Goal: Task Accomplishment & Management: Complete application form

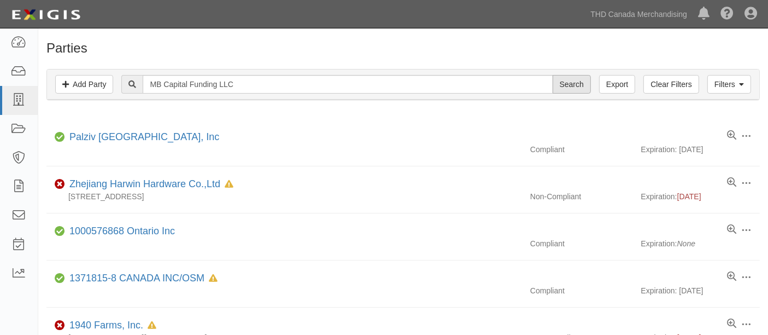
type input "MB Capital Funding LLC"
click at [578, 82] on input "Search" at bounding box center [572, 84] width 38 height 19
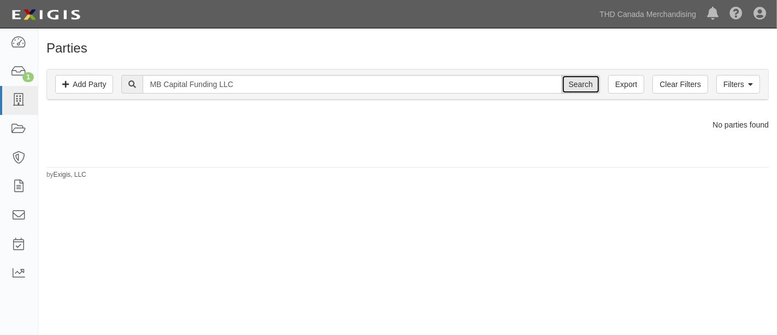
click at [567, 88] on input "Search" at bounding box center [581, 84] width 38 height 19
click at [74, 87] on link "Add Party" at bounding box center [84, 84] width 58 height 19
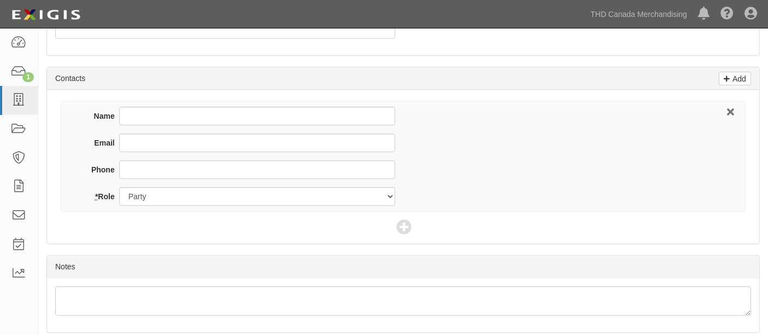
scroll to position [364, 0]
type input "MB Capital Funding LLC"
drag, startPoint x: 132, startPoint y: 127, endPoint x: 133, endPoint y: 140, distance: 13.2
click at [132, 127] on div "Name" at bounding box center [237, 117] width 315 height 27
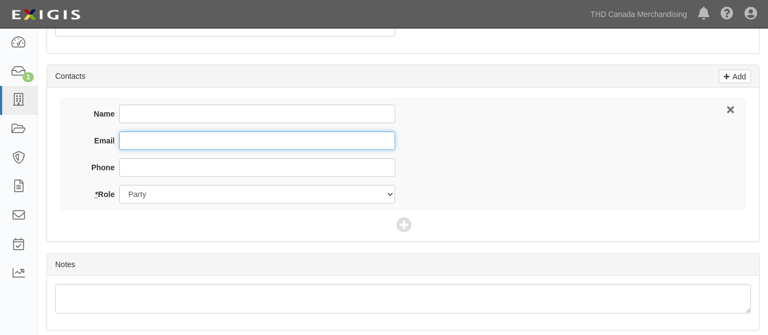
click at [133, 140] on input "Email" at bounding box center [257, 140] width 276 height 19
paste input "MB Capital Funding LLC"
type input "MB Capital Funding LLC"
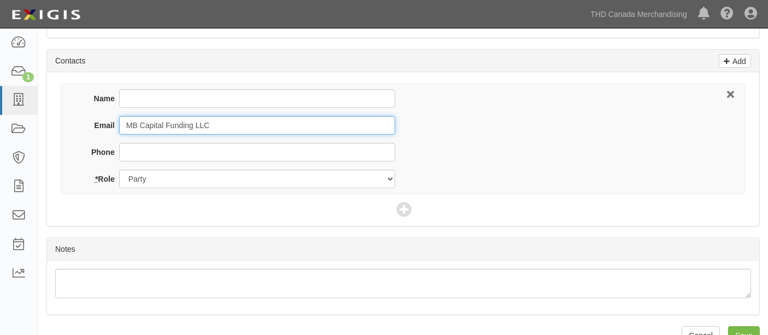
scroll to position [402, 0]
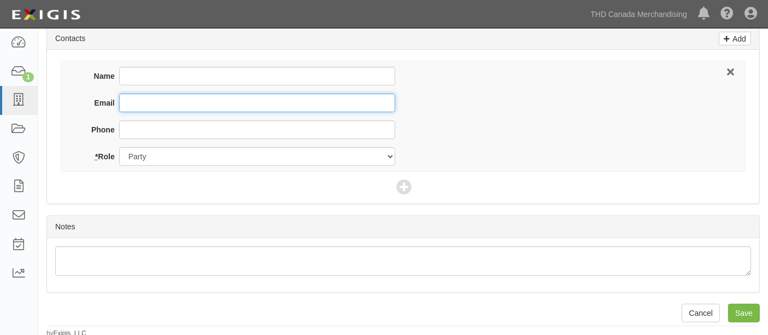
click at [137, 102] on input "Email" at bounding box center [257, 102] width 276 height 19
paste input "MB Capital Funding LLC"
drag, startPoint x: 254, startPoint y: 99, endPoint x: 77, endPoint y: 102, distance: 177.7
click at [83, 101] on div "Email MB Capital Funding LLC" at bounding box center [237, 102] width 315 height 19
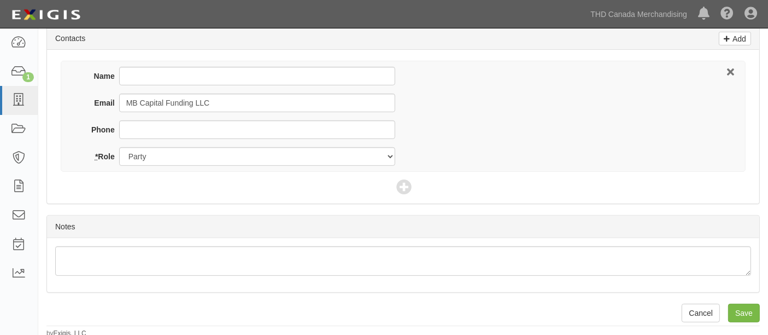
click at [77, 102] on div "Name Email MB Capital Funding LLC Phone * Role Party Broker Other" at bounding box center [237, 116] width 331 height 99
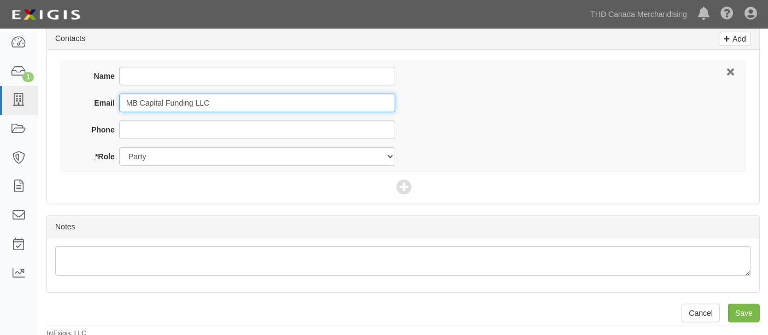
click at [150, 103] on input "MB Capital Funding LLC" at bounding box center [257, 102] width 276 height 19
type input "sarah@mcbowery.com"
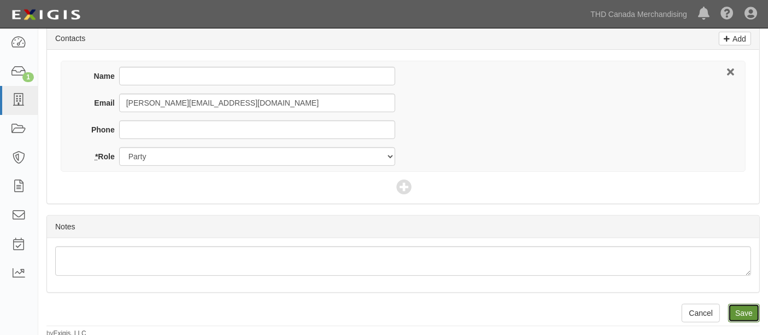
click at [751, 308] on input "Save" at bounding box center [744, 312] width 32 height 19
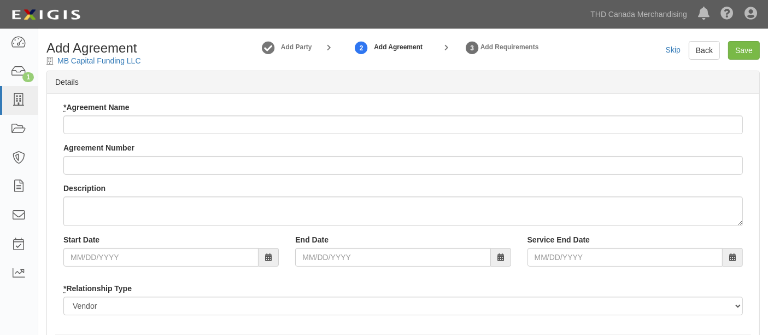
click at [142, 61] on div "Add Agreement MB Capital Funding LLC" at bounding box center [129, 53] width 183 height 25
drag, startPoint x: 147, startPoint y: 57, endPoint x: 58, endPoint y: 60, distance: 88.6
click at [58, 60] on div "Add Agreement MB Capital Funding LLC" at bounding box center [129, 53] width 183 height 25
click at [58, 60] on link "MB Capital Funding LLC" at bounding box center [99, 60] width 84 height 9
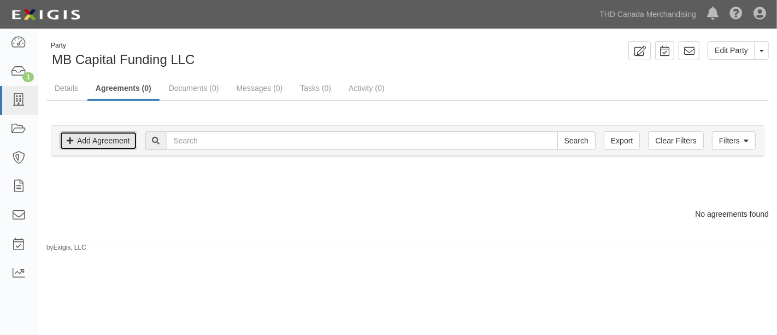
click at [98, 138] on link "Add Agreement" at bounding box center [99, 140] width 78 height 19
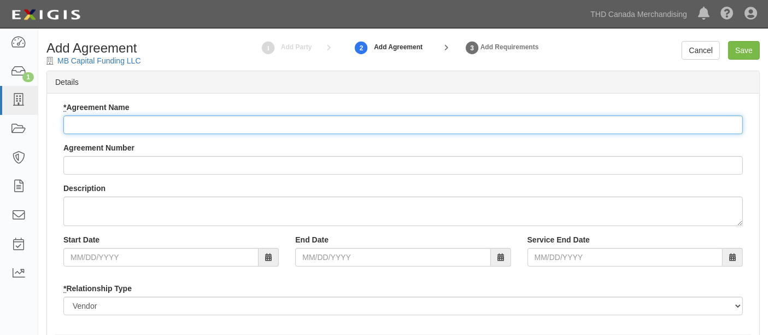
click at [131, 128] on input "* Agreement Name" at bounding box center [403, 124] width 680 height 19
click at [164, 124] on input "* Agreement Name" at bounding box center [403, 124] width 680 height 19
paste input "MB Capital Funding LLC"
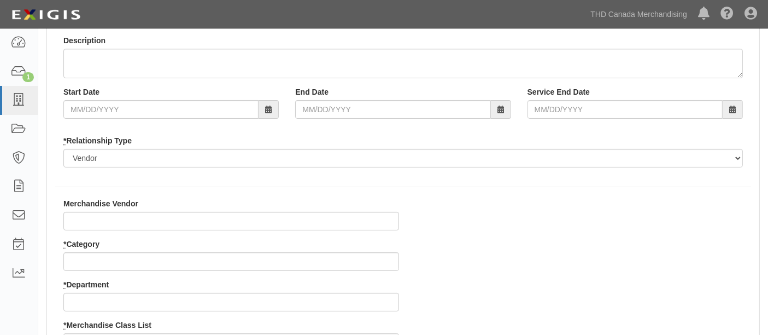
scroll to position [182, 0]
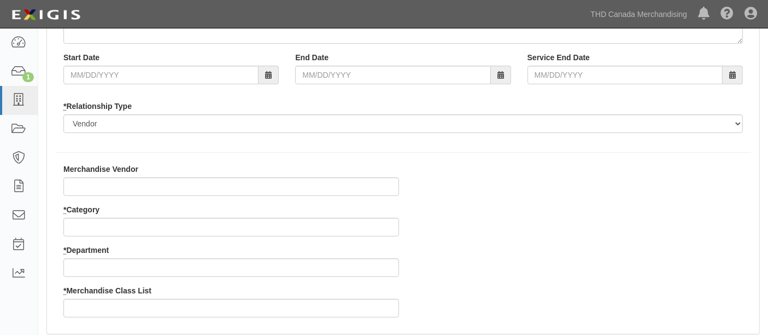
type input "MB Capital Funding LLC"
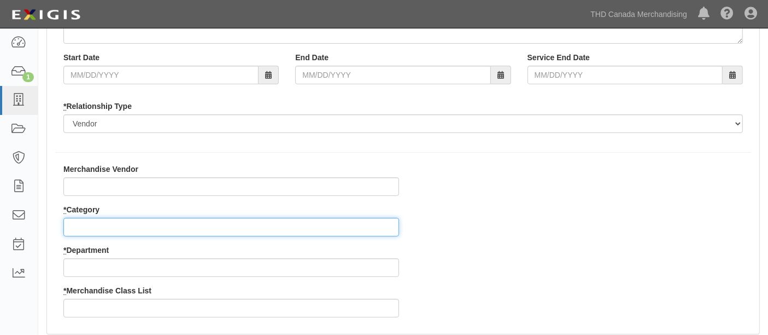
click at [125, 218] on input "* Category" at bounding box center [231, 227] width 336 height 19
type input "2"
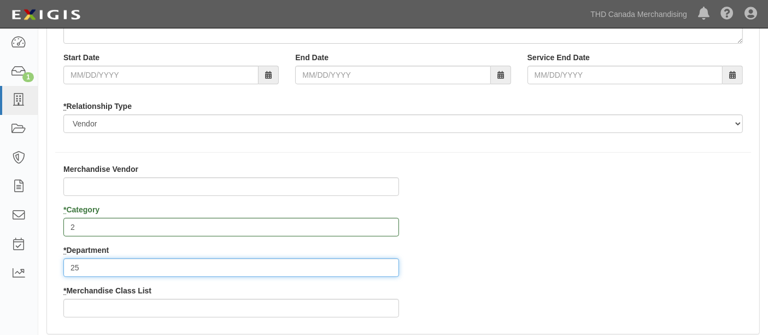
type input "25"
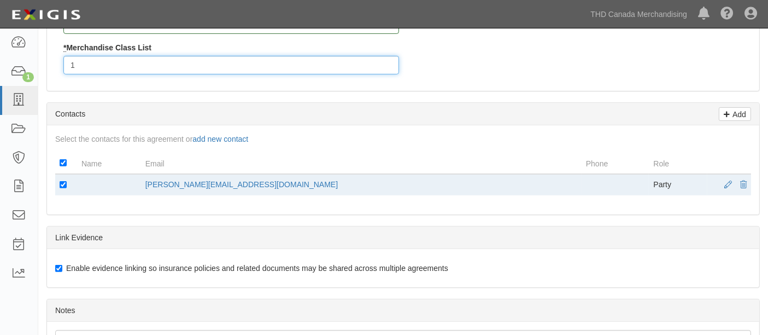
scroll to position [598, 0]
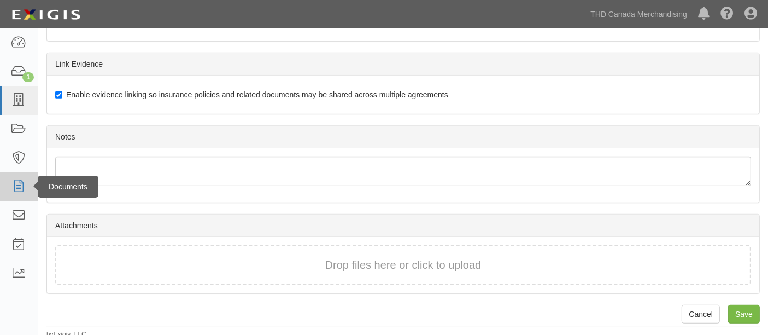
type input "1"
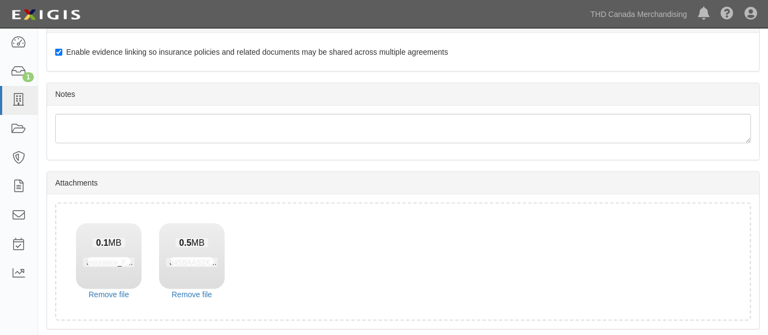
scroll to position [676, 0]
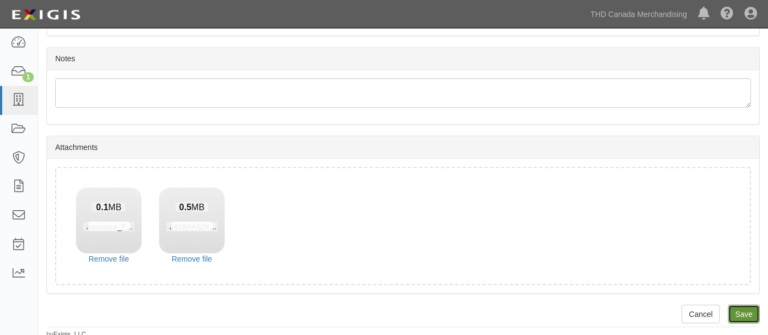
click at [735, 308] on input "Save" at bounding box center [744, 313] width 32 height 19
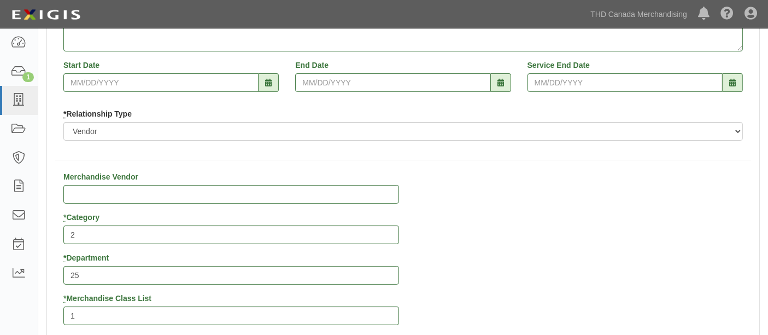
scroll to position [68, 0]
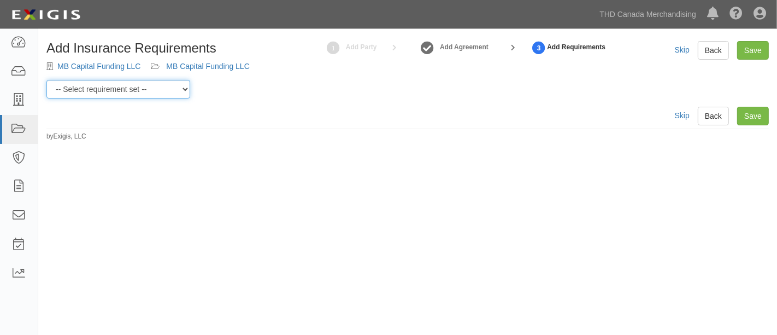
click at [148, 93] on select "-- Select requirement set -- $20M GL (Canadian Supplier) $20M GL (Non-Canadian …" at bounding box center [118, 89] width 144 height 19
select select "31587"
click at [46, 80] on select "-- Select requirement set -- $20M GL (Canadian Supplier) $20M GL (Non-Canadian …" at bounding box center [118, 89] width 144 height 19
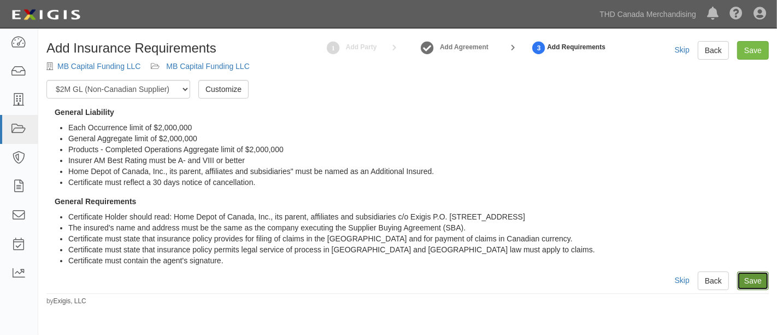
click at [753, 279] on link "Save" at bounding box center [753, 280] width 32 height 19
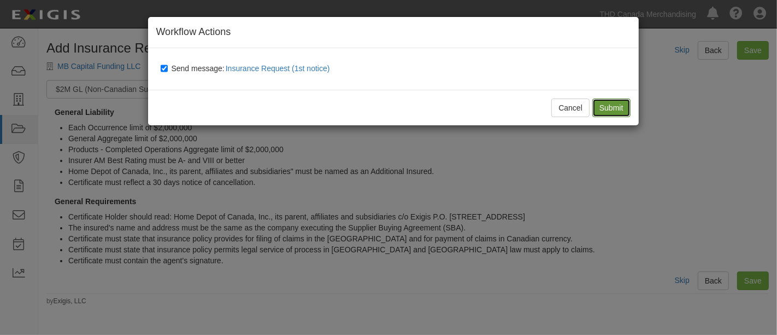
click at [612, 106] on input "Submit" at bounding box center [612, 107] width 38 height 19
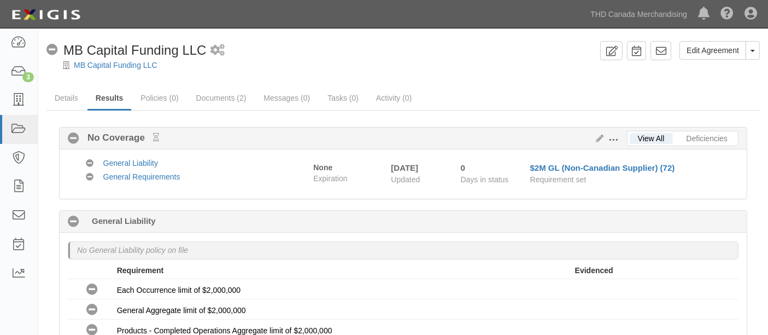
click at [382, 57] on div "No Coverage MB Capital Funding LLC 1 scheduled workflow" at bounding box center [320, 50] width 549 height 19
